Goal: Information Seeking & Learning: Learn about a topic

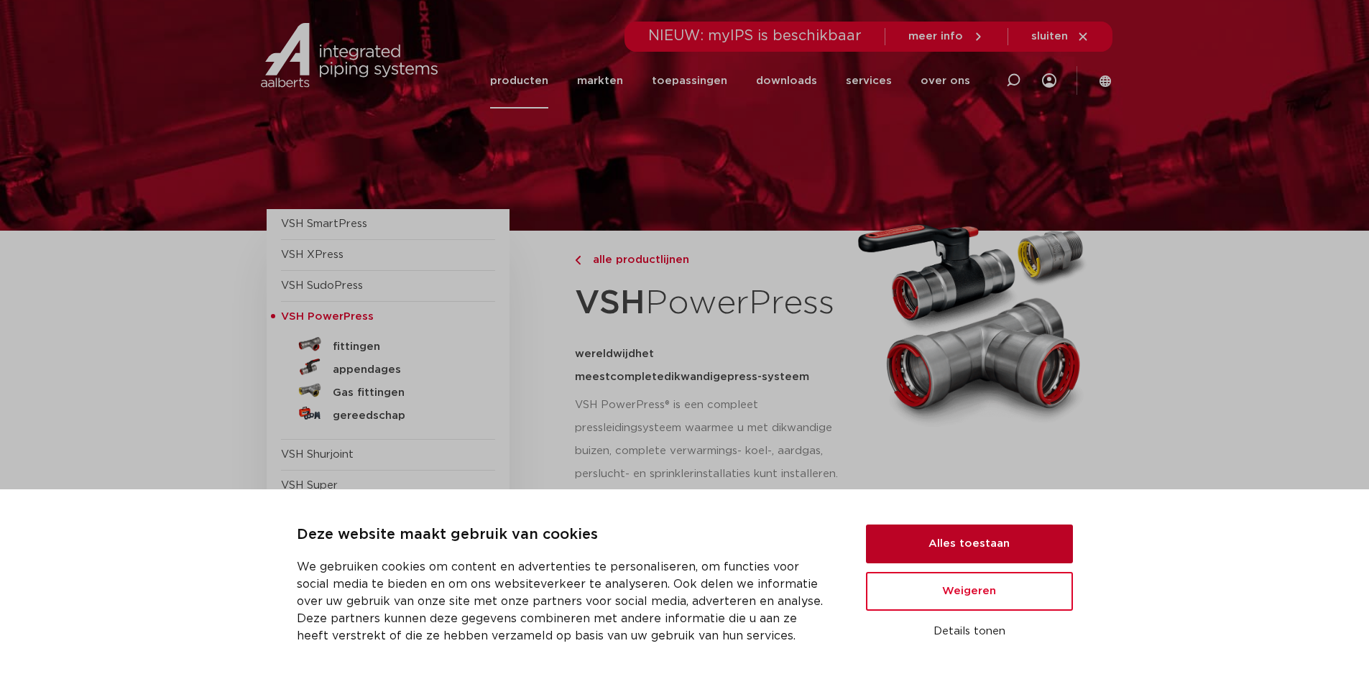
click at [938, 545] on button "Alles toestaan" at bounding box center [969, 543] width 207 height 39
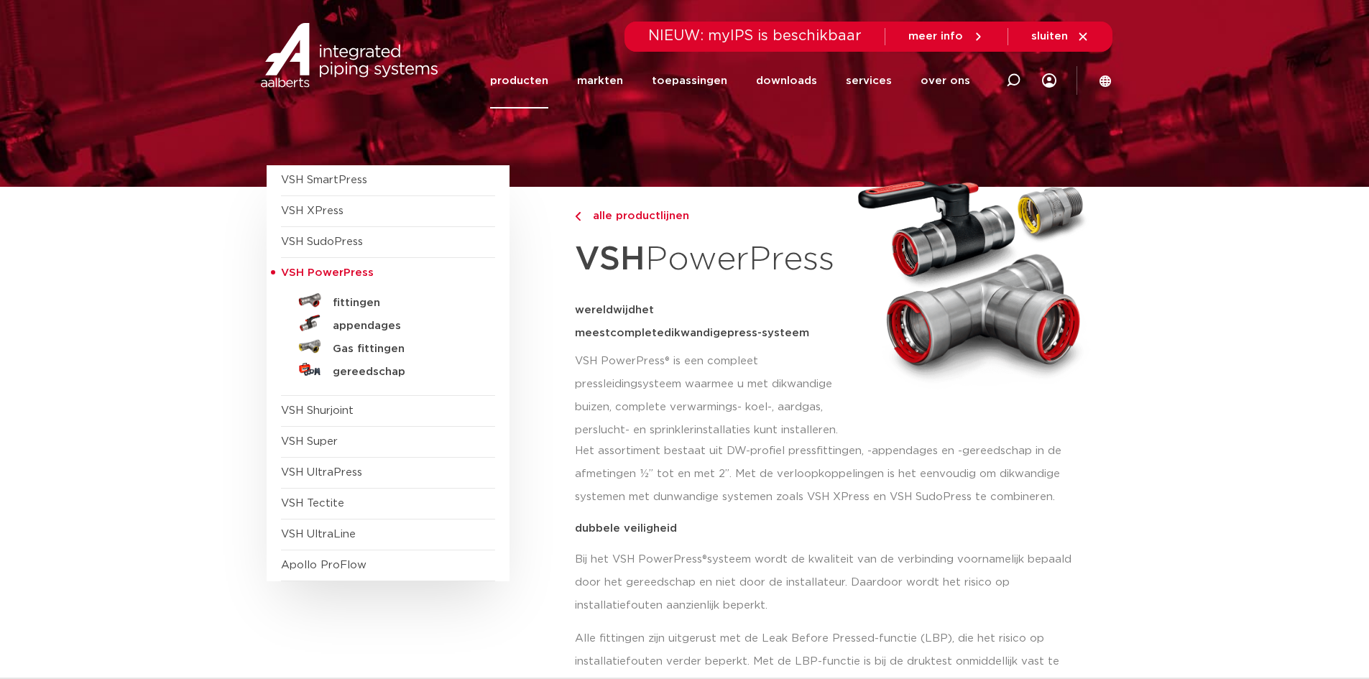
scroll to position [144, 0]
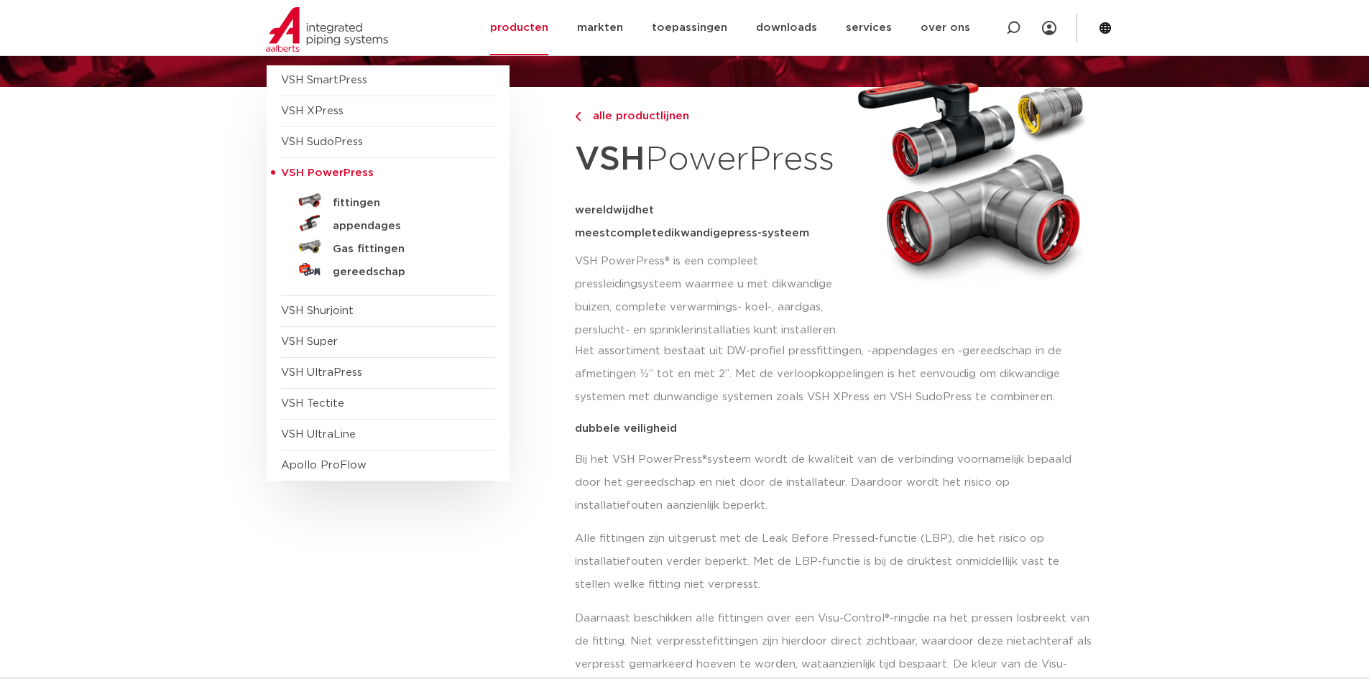
click at [364, 264] on link "gereedschap" at bounding box center [388, 269] width 214 height 23
click at [364, 272] on h5 "gereedschap" at bounding box center [404, 272] width 142 height 13
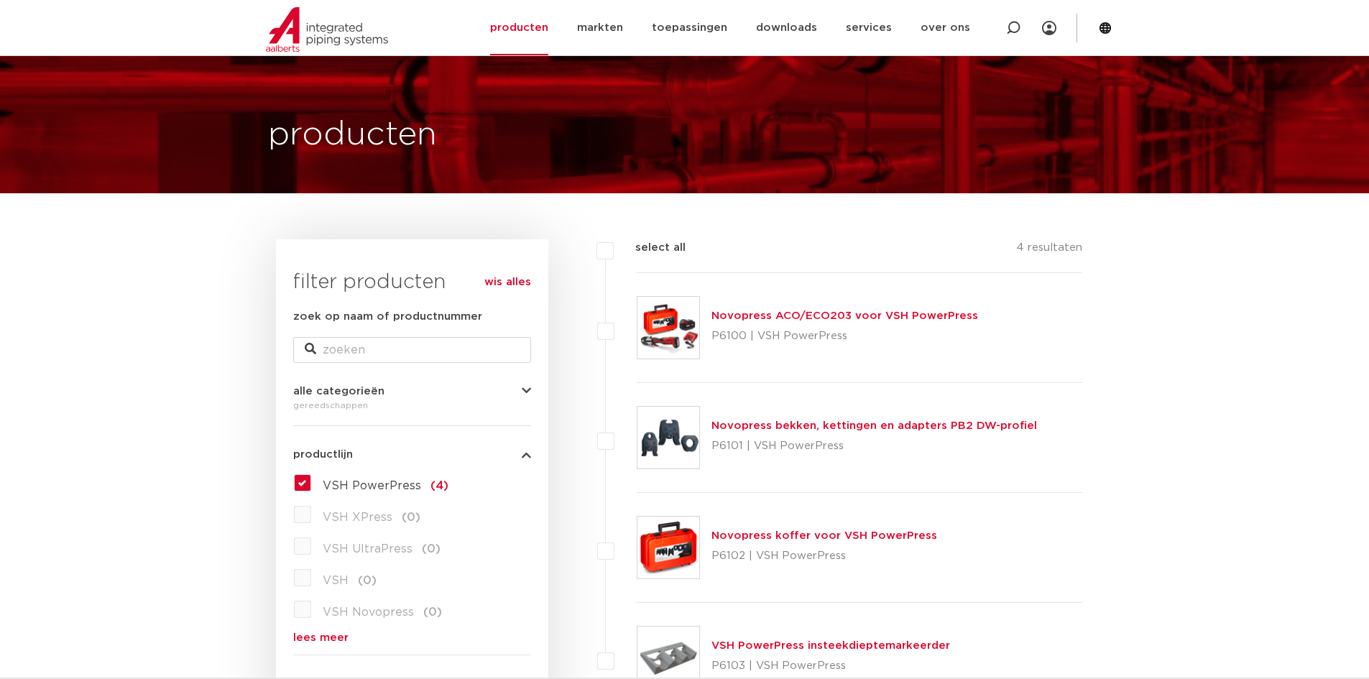
scroll to position [72, 0]
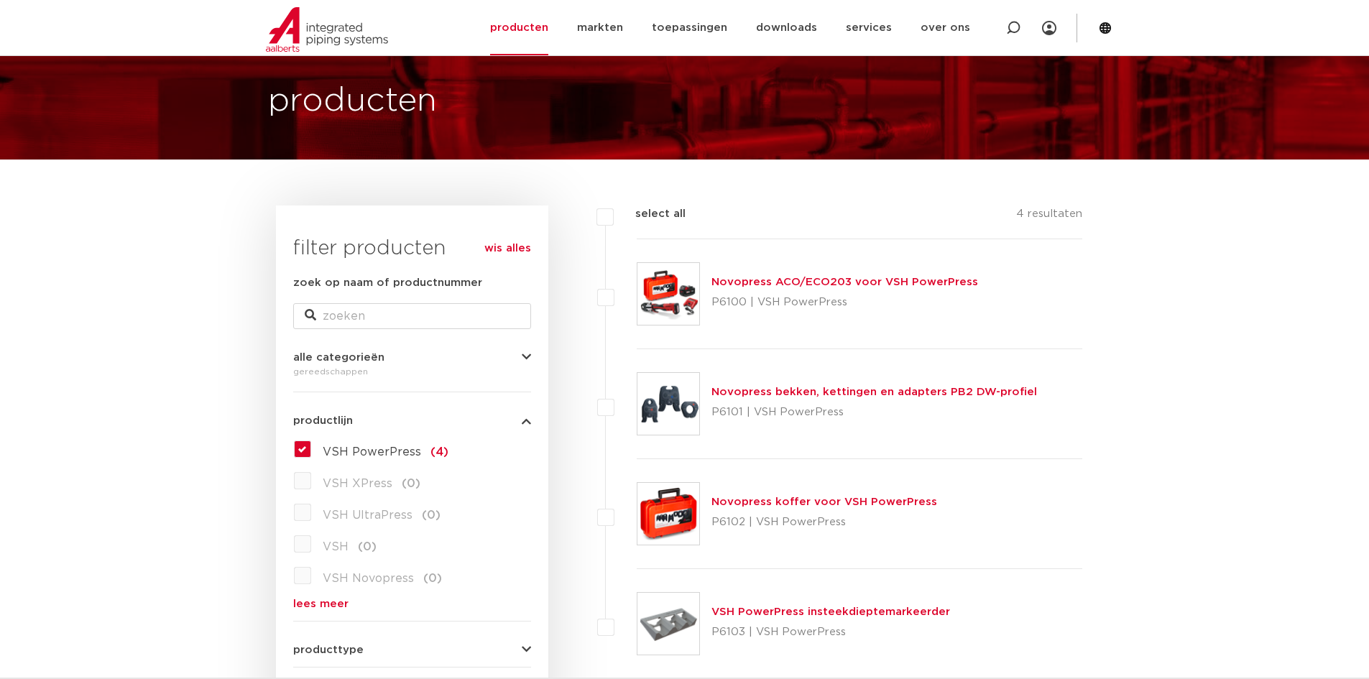
click at [866, 285] on link "Novopress ACO/ECO203 voor VSH PowerPress" at bounding box center [844, 282] width 267 height 11
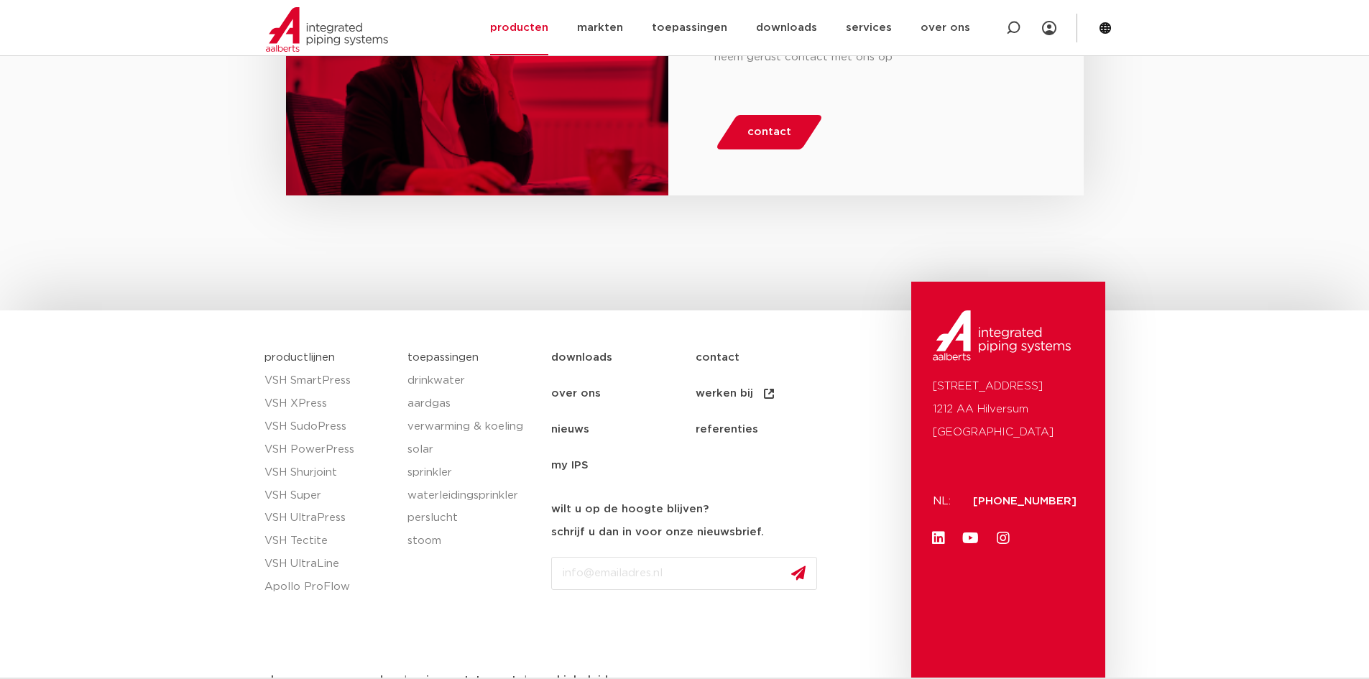
scroll to position [1361, 0]
